Goal: Information Seeking & Learning: Learn about a topic

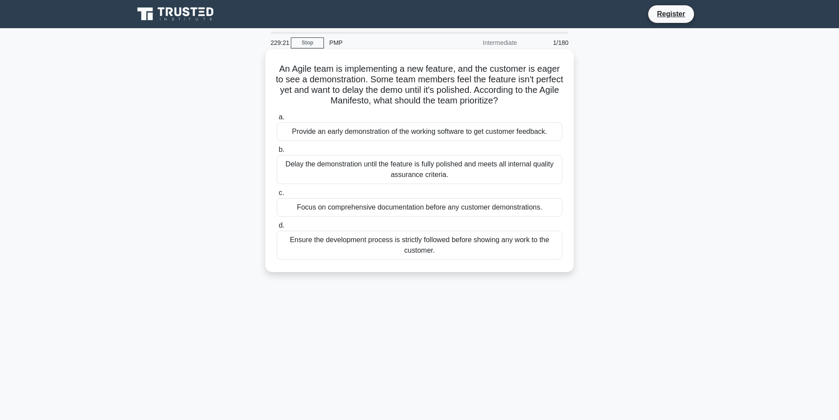
click at [395, 131] on div "Provide an early demonstration of the working software to get customer feedback." at bounding box center [419, 131] width 285 height 18
click at [277, 120] on input "a. Provide an early demonstration of the working software to get customer feedb…" at bounding box center [277, 118] width 0 height 6
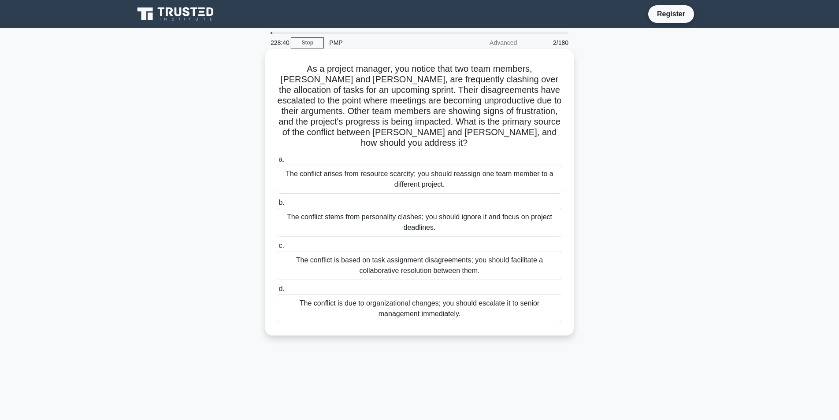
click at [461, 257] on div "The conflict is based on task assignment disagreements; you should facilitate a…" at bounding box center [419, 265] width 285 height 29
click at [277, 249] on input "c. The conflict is based on task assignment disagreements; you should facilitat…" at bounding box center [277, 246] width 0 height 6
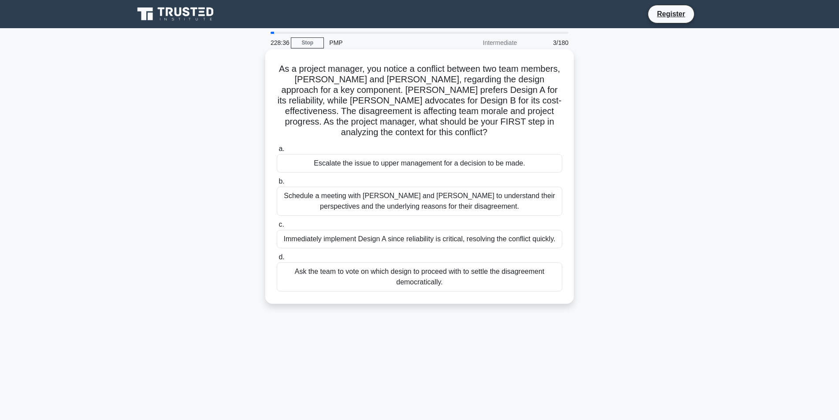
scroll to position [1, 0]
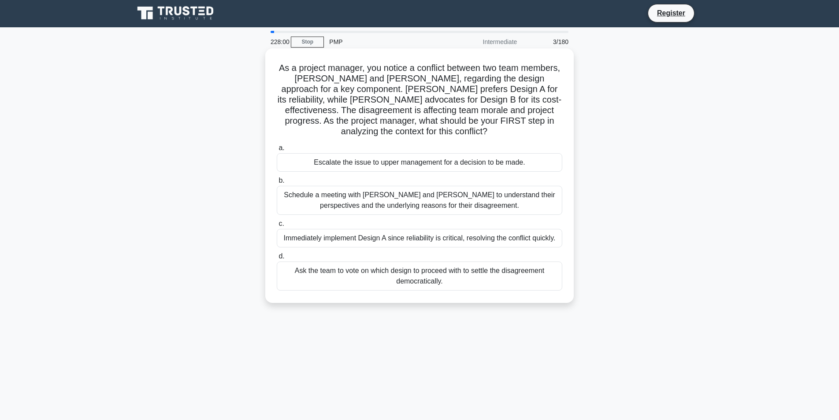
click at [376, 191] on div "Schedule a meeting with Sarah and John to understand their perspectives and the…" at bounding box center [419, 200] width 285 height 29
click at [277, 184] on input "b. Schedule a meeting with Sarah and John to understand their perspectives and …" at bounding box center [277, 181] width 0 height 6
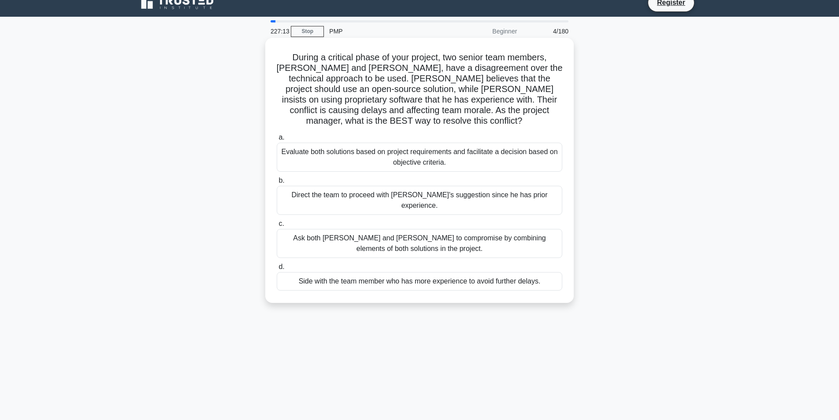
scroll to position [11, 0]
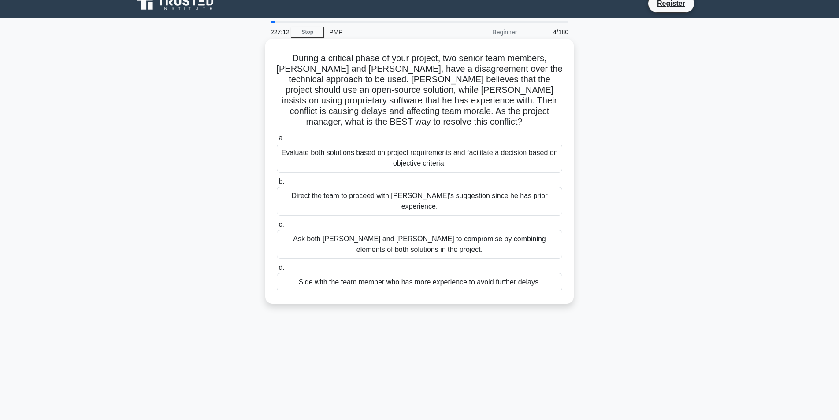
click at [337, 149] on div "Evaluate both solutions based on project requirements and facilitate a decision…" at bounding box center [419, 158] width 285 height 29
click at [277, 141] on input "a. Evaluate both solutions based on project requirements and facilitate a decis…" at bounding box center [277, 139] width 0 height 6
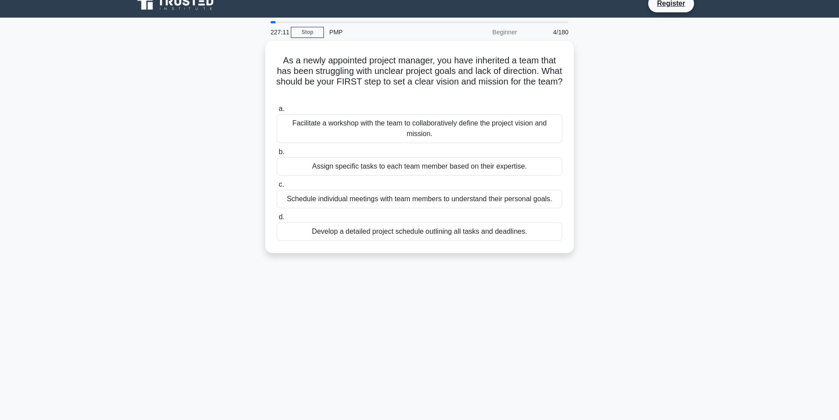
scroll to position [0, 0]
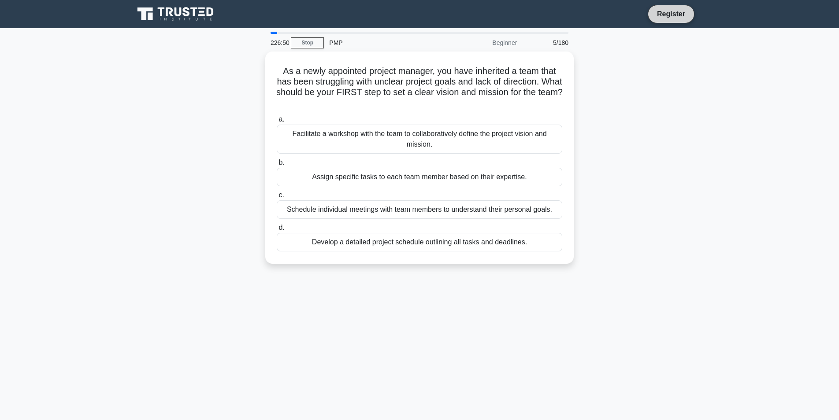
click at [671, 13] on link "Register" at bounding box center [670, 13] width 39 height 11
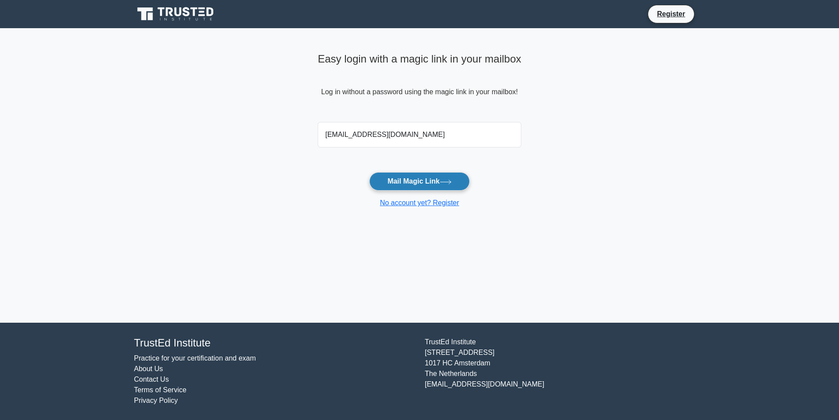
type input "[EMAIL_ADDRESS][DOMAIN_NAME]"
click at [409, 184] on button "Mail Magic Link" at bounding box center [419, 181] width 100 height 18
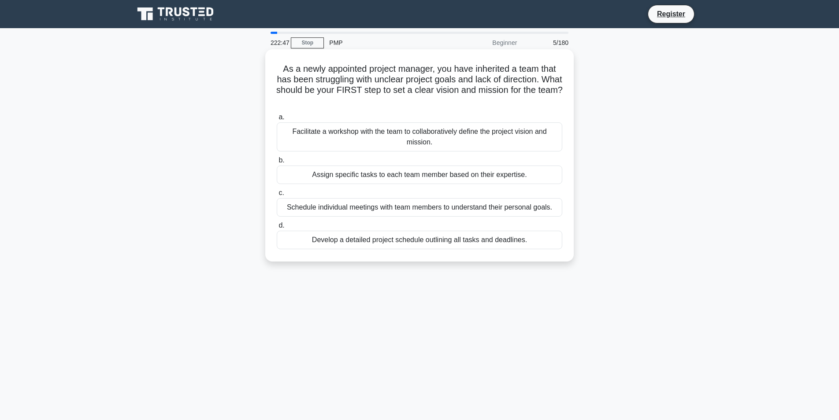
click at [392, 133] on div "Facilitate a workshop with the team to collaboratively define the project visio…" at bounding box center [419, 136] width 285 height 29
click at [277, 120] on input "a. Facilitate a workshop with the team to collaboratively define the project vi…" at bounding box center [277, 118] width 0 height 6
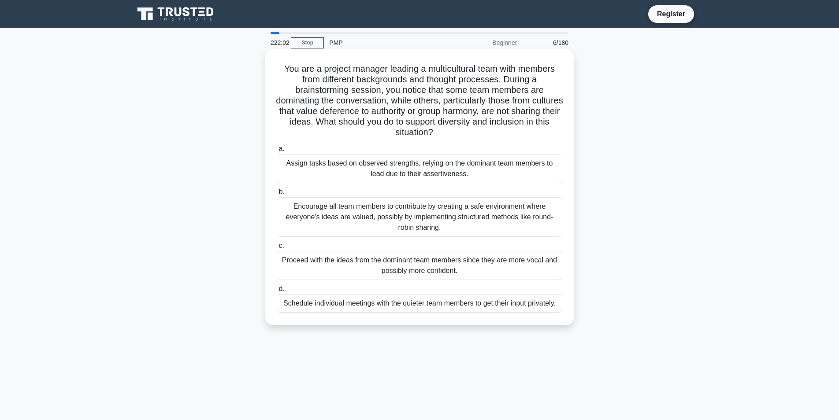
click at [360, 210] on div "Encourage all team members to contribute by creating a safe environment where e…" at bounding box center [419, 217] width 285 height 40
click at [277, 195] on input "b. Encourage all team members to contribute by creating a safe environment wher…" at bounding box center [277, 192] width 0 height 6
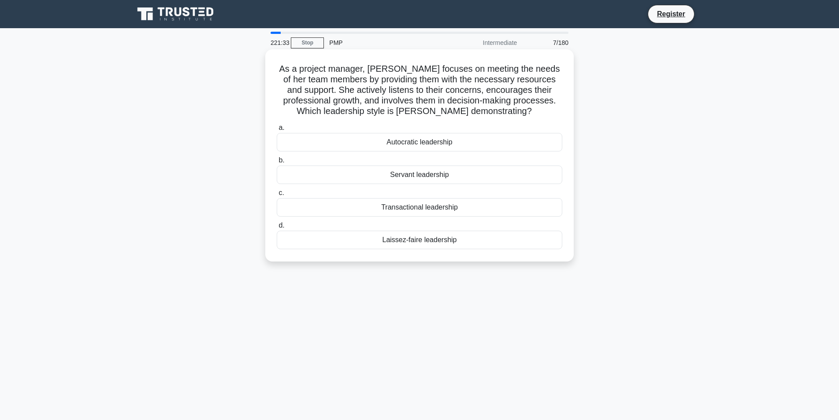
click at [418, 172] on div "Servant leadership" at bounding box center [419, 175] width 285 height 18
click at [277, 163] on input "b. Servant leadership" at bounding box center [277, 161] width 0 height 6
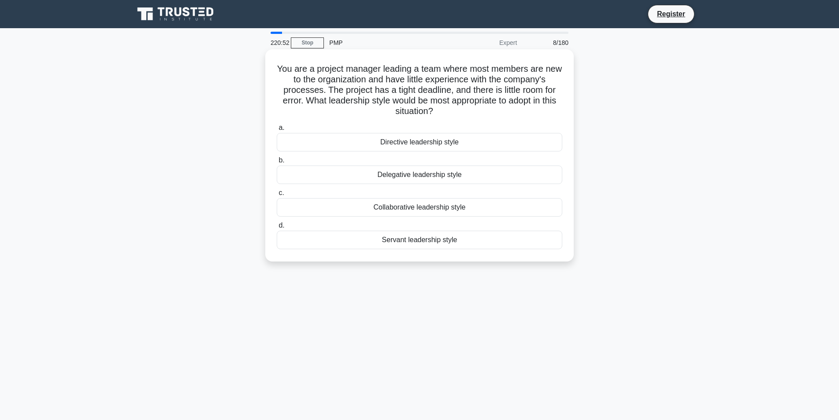
click at [410, 143] on div "Directive leadership style" at bounding box center [419, 142] width 285 height 18
click at [277, 131] on input "a. Directive leadership style" at bounding box center [277, 128] width 0 height 6
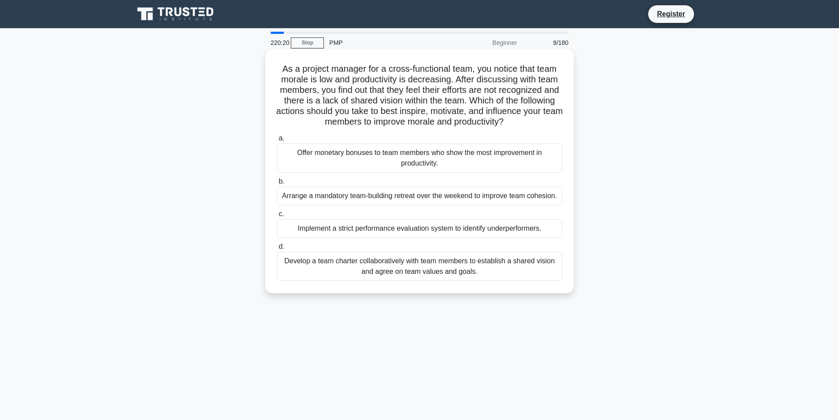
click at [396, 266] on div "Develop a team charter collaboratively with team members to establish a shared …" at bounding box center [419, 266] width 285 height 29
click at [277, 250] on input "d. Develop a team charter collaboratively with team members to establish a shar…" at bounding box center [277, 247] width 0 height 6
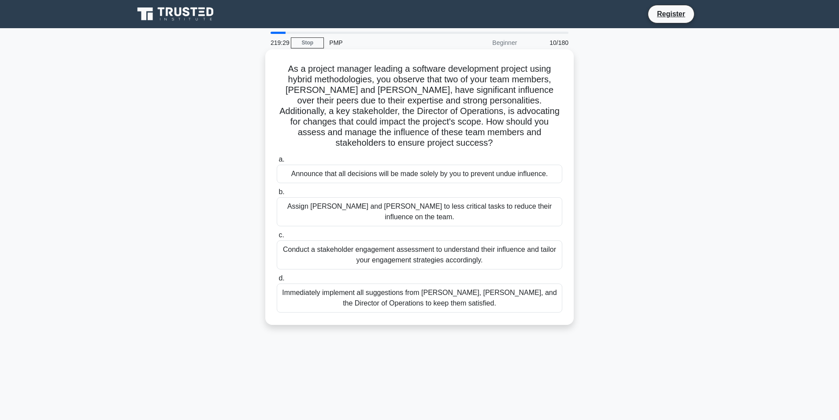
click at [386, 240] on div "Conduct a stakeholder engagement assessment to understand their influence and t…" at bounding box center [419, 254] width 285 height 29
click at [277, 233] on input "c. Conduct a stakeholder engagement assessment to understand their influence an…" at bounding box center [277, 236] width 0 height 6
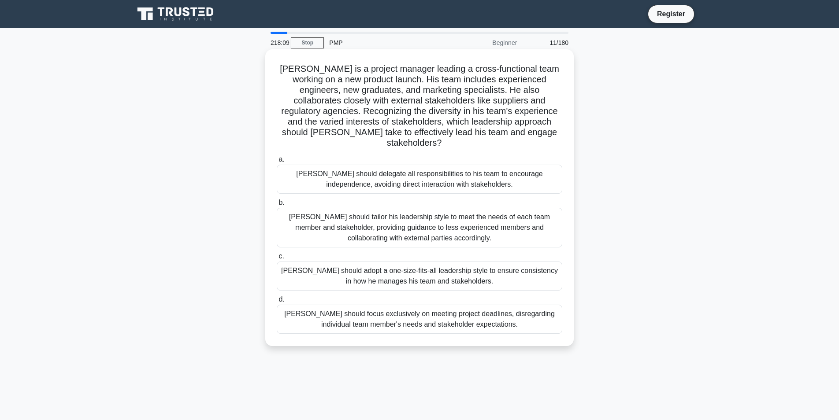
click at [393, 216] on div "John should tailor his leadership style to meet the needs of each team member a…" at bounding box center [419, 228] width 285 height 40
click at [277, 206] on input "b. John should tailor his leadership style to meet the needs of each team membe…" at bounding box center [277, 203] width 0 height 6
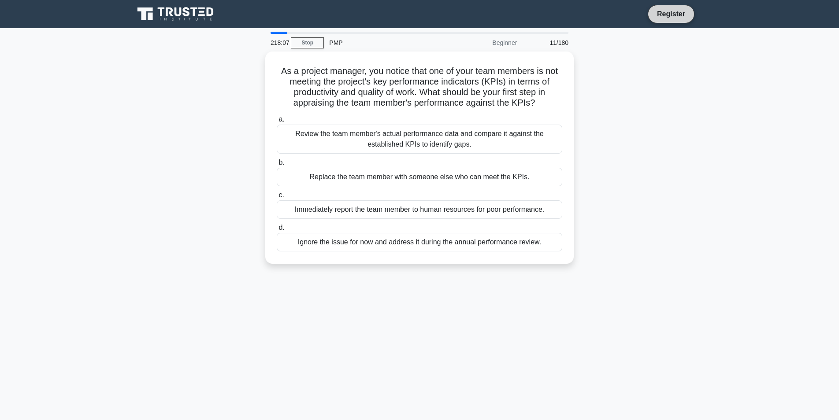
click at [678, 14] on link "Register" at bounding box center [670, 13] width 39 height 11
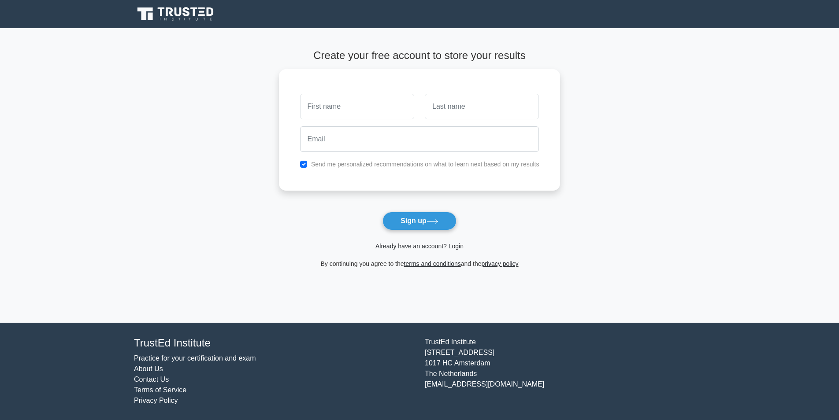
click at [455, 247] on link "Already have an account? Login" at bounding box center [419, 246] width 88 height 7
